Goal: Transaction & Acquisition: Purchase product/service

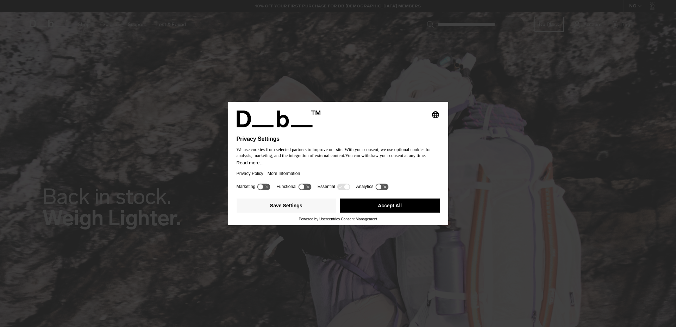
click at [311, 167] on div "Privacy Policy More Information" at bounding box center [338, 174] width 203 height 16
click at [394, 201] on button "Accept All" at bounding box center [390, 206] width 100 height 14
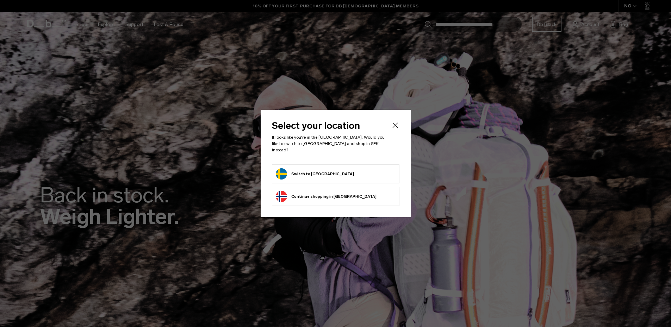
click at [305, 168] on button "Switch to Sweden" at bounding box center [315, 173] width 78 height 11
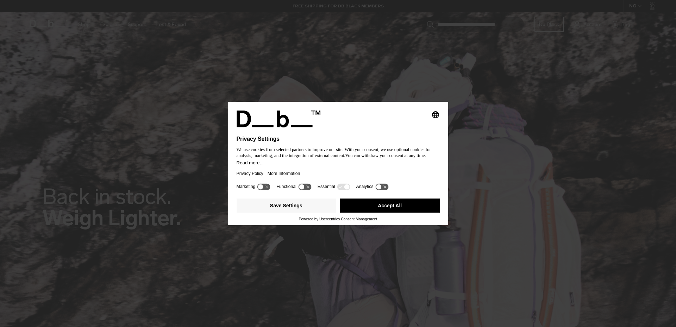
click at [391, 203] on button "Accept All" at bounding box center [390, 206] width 100 height 14
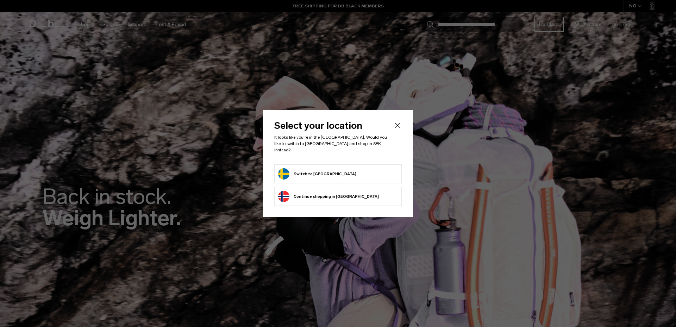
click at [308, 176] on button "Switch to Sweden" at bounding box center [317, 173] width 78 height 11
click at [296, 169] on button "Switch to Sweden" at bounding box center [317, 173] width 78 height 11
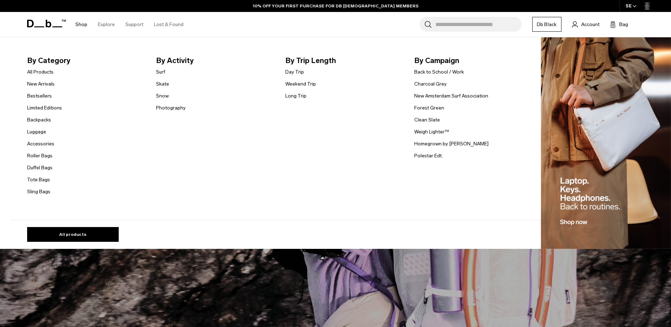
click at [82, 24] on link "Shop" at bounding box center [81, 24] width 12 height 25
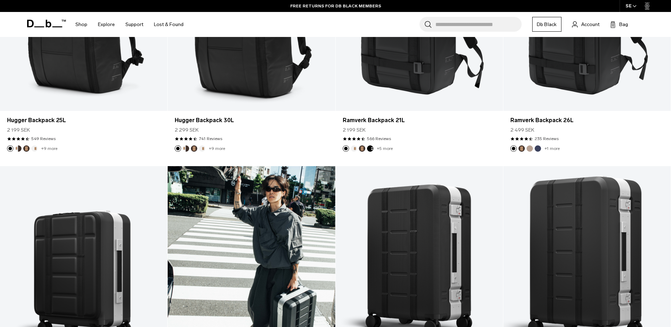
scroll to position [176, 0]
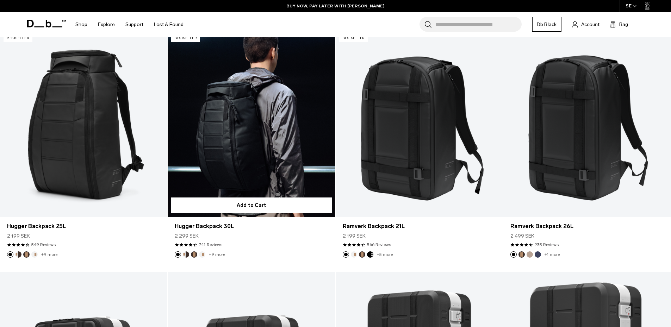
click at [271, 148] on link "Hugger Backpack 30L" at bounding box center [251, 124] width 167 height 186
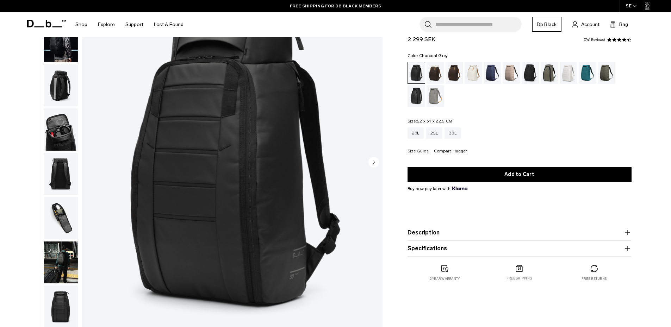
scroll to position [70, 0]
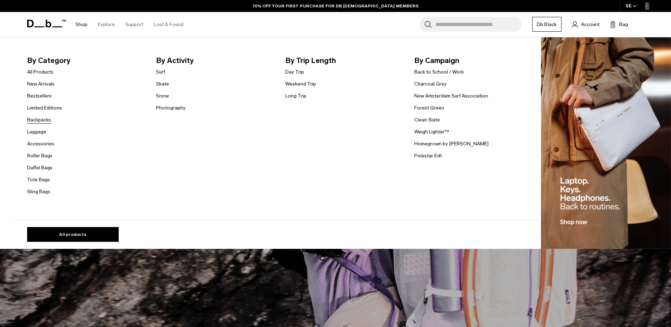
click at [35, 120] on link "Backpacks" at bounding box center [39, 119] width 24 height 7
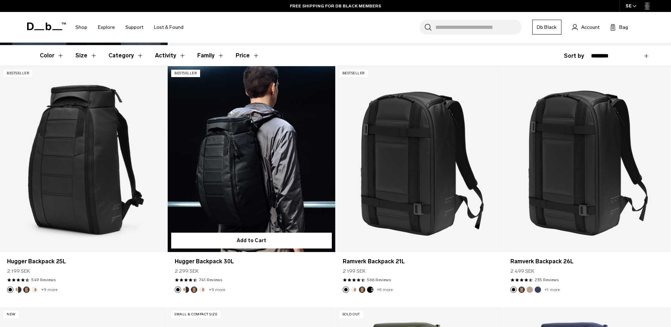
scroll to position [176, 0]
